Goal: Navigation & Orientation: Find specific page/section

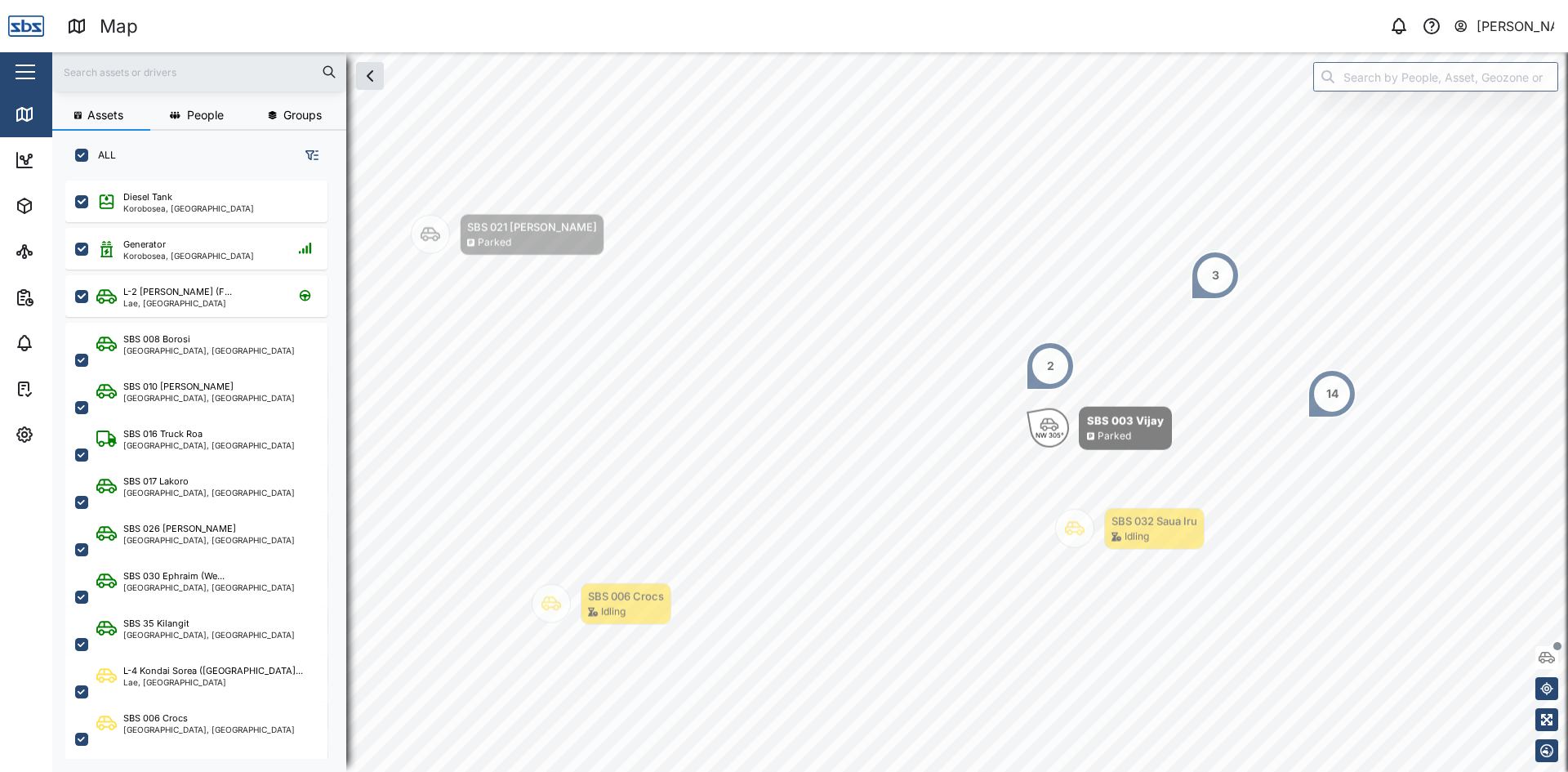
scroll to position [571, 256]
